Goal: Contribute content: Contribute content

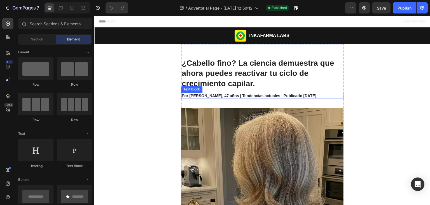
click at [219, 96] on strong "Por [PERSON_NAME], 47 años | Tendencias actuales | Publicado [DATE]" at bounding box center [249, 95] width 135 height 4
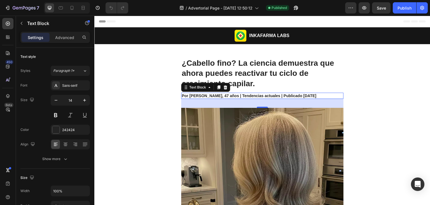
click at [218, 96] on strong "Por [PERSON_NAME], 47 años | Tendencias actuales | Publicado [DATE]" at bounding box center [249, 95] width 135 height 4
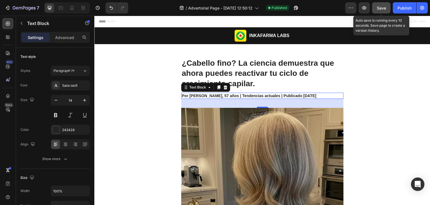
click at [386, 3] on button "Save" at bounding box center [381, 7] width 18 height 11
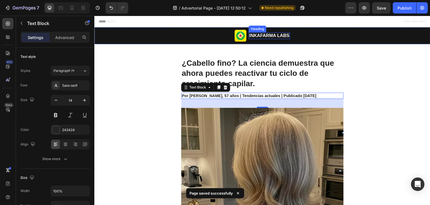
click at [287, 35] on h2 "INKAFARMA LABS" at bounding box center [269, 35] width 41 height 7
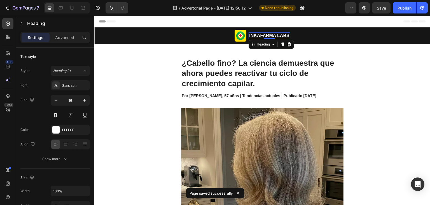
click at [281, 36] on h2 "INKAFARMA LABS" at bounding box center [269, 35] width 41 height 7
click at [281, 36] on p "INKAFARMA LABS" at bounding box center [269, 36] width 40 height 6
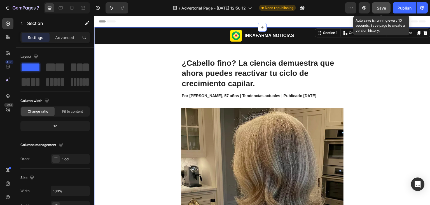
click at [389, 10] on button "Save" at bounding box center [381, 7] width 18 height 11
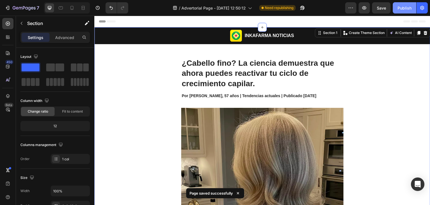
click at [407, 7] on div "Publish" at bounding box center [405, 8] width 14 height 6
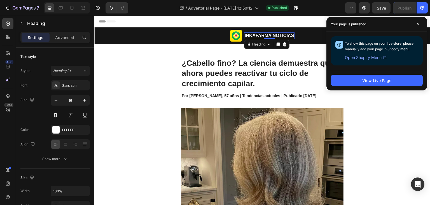
click at [283, 35] on p "INKAFARMA NOTICIAS" at bounding box center [269, 36] width 49 height 6
click at [418, 25] on icon at bounding box center [418, 24] width 3 height 3
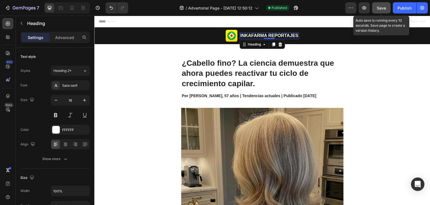
click at [381, 8] on span "Save" at bounding box center [381, 8] width 9 height 5
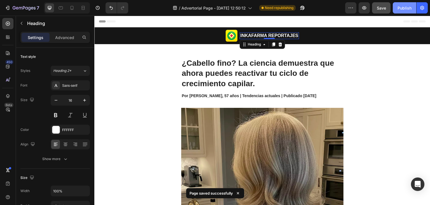
click at [401, 7] on div "Publish" at bounding box center [405, 8] width 14 height 6
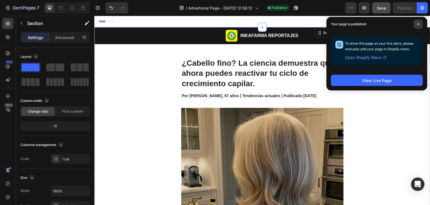
click at [418, 22] on span at bounding box center [418, 24] width 9 height 9
